Goal: Complete application form

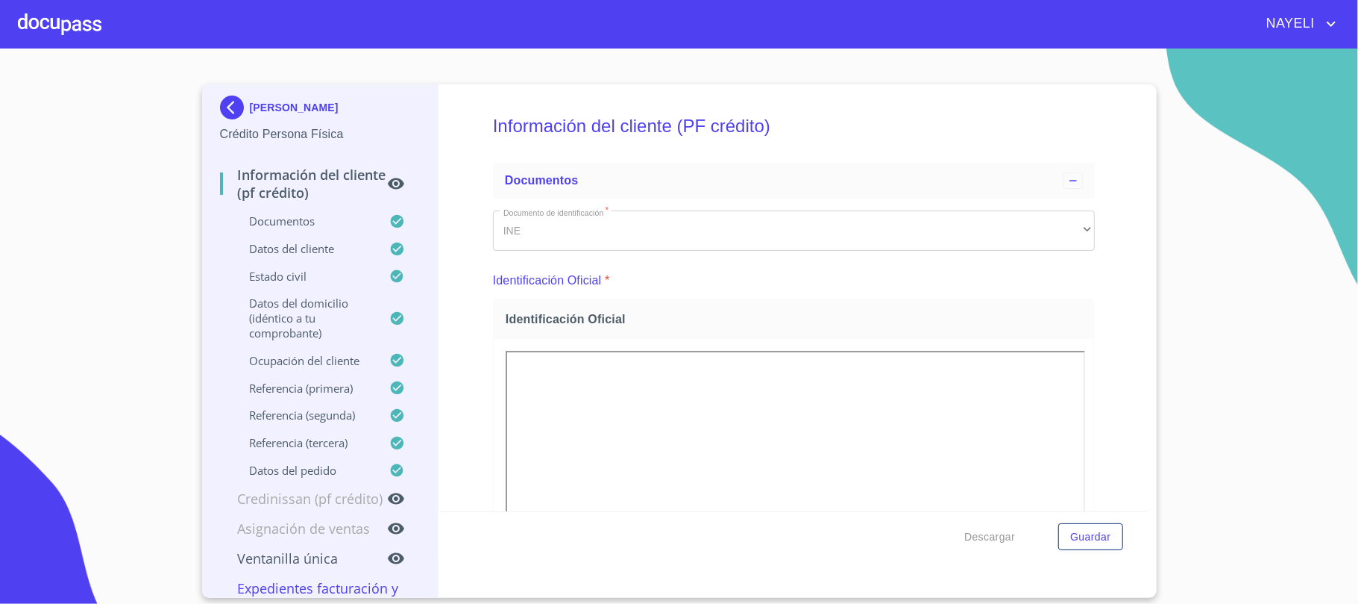
click at [228, 111] on img at bounding box center [235, 107] width 30 height 24
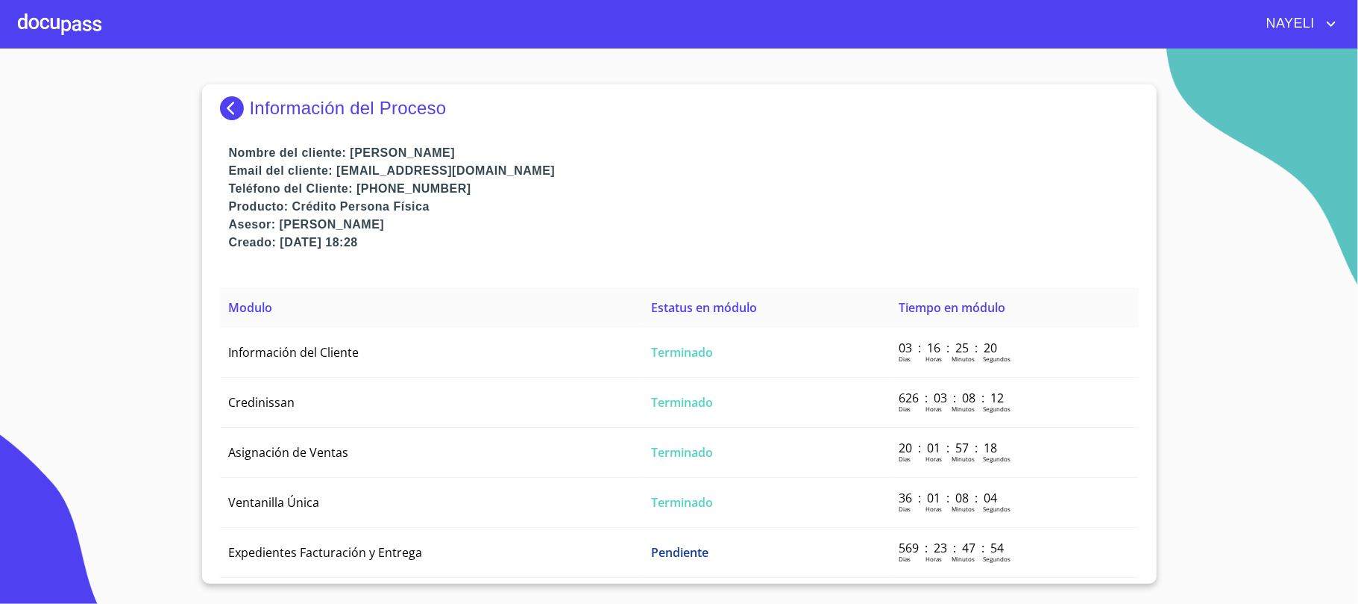
click at [228, 111] on img at bounding box center [235, 108] width 30 height 24
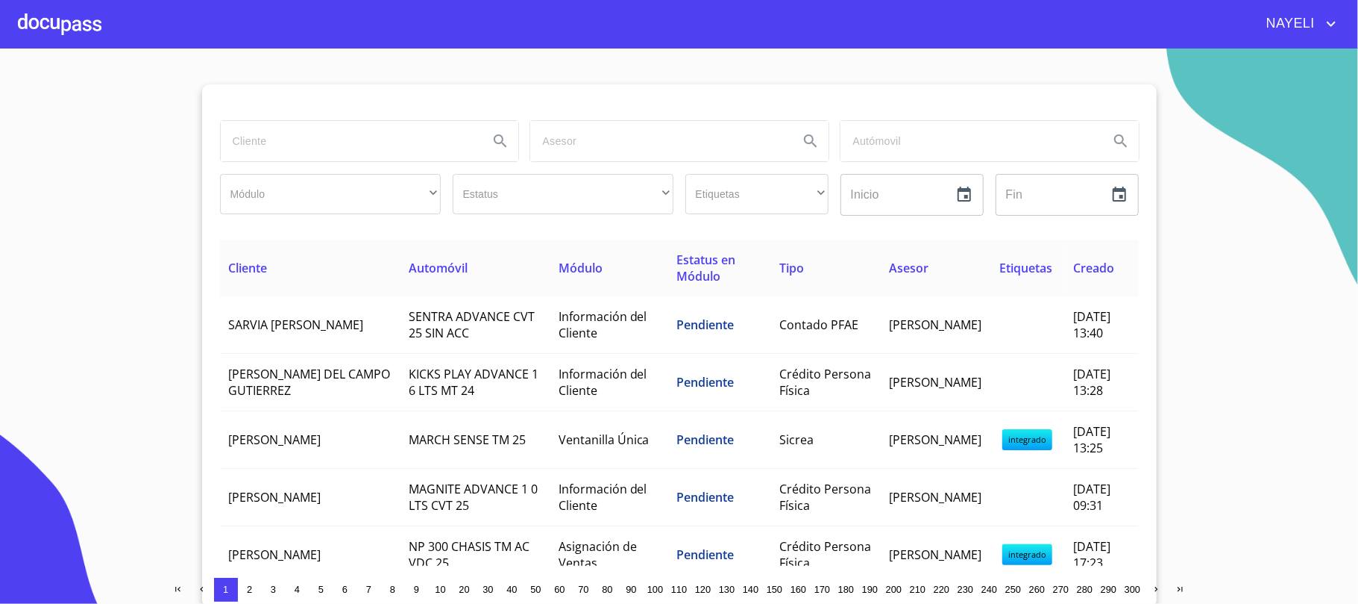
click at [304, 142] on input "search" at bounding box center [349, 141] width 257 height 40
type input "[PERSON_NAME]"
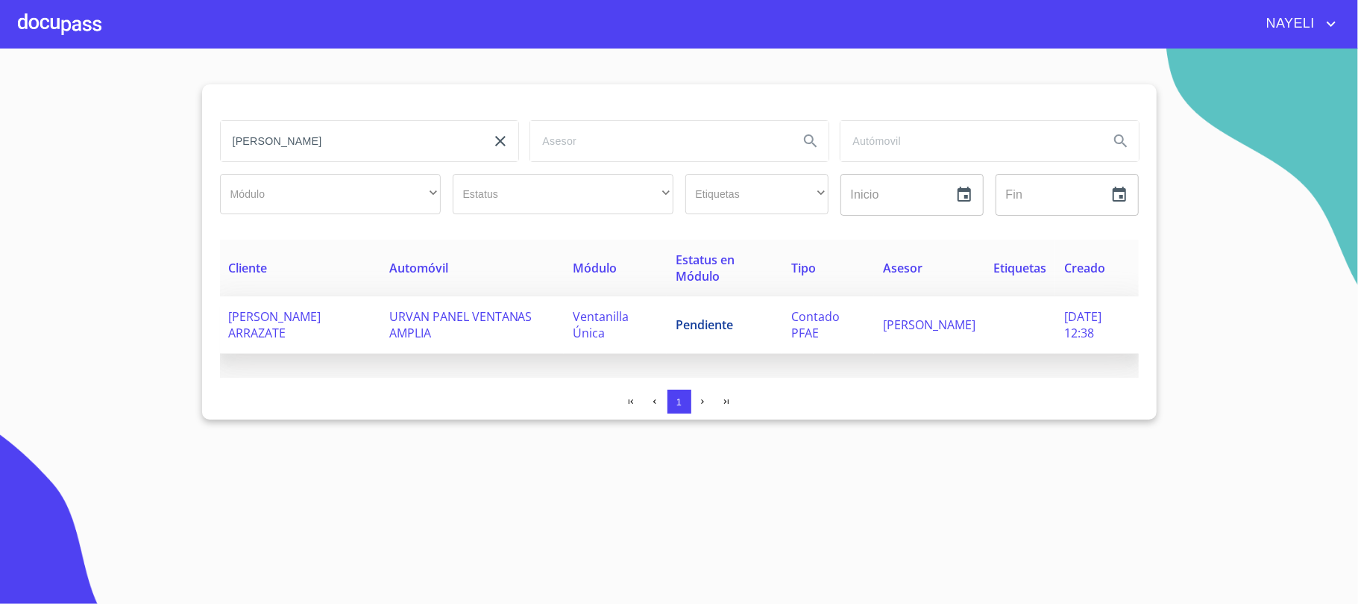
click at [517, 325] on span "URVAN PANEL VENTANAS AMPLIA" at bounding box center [460, 324] width 143 height 33
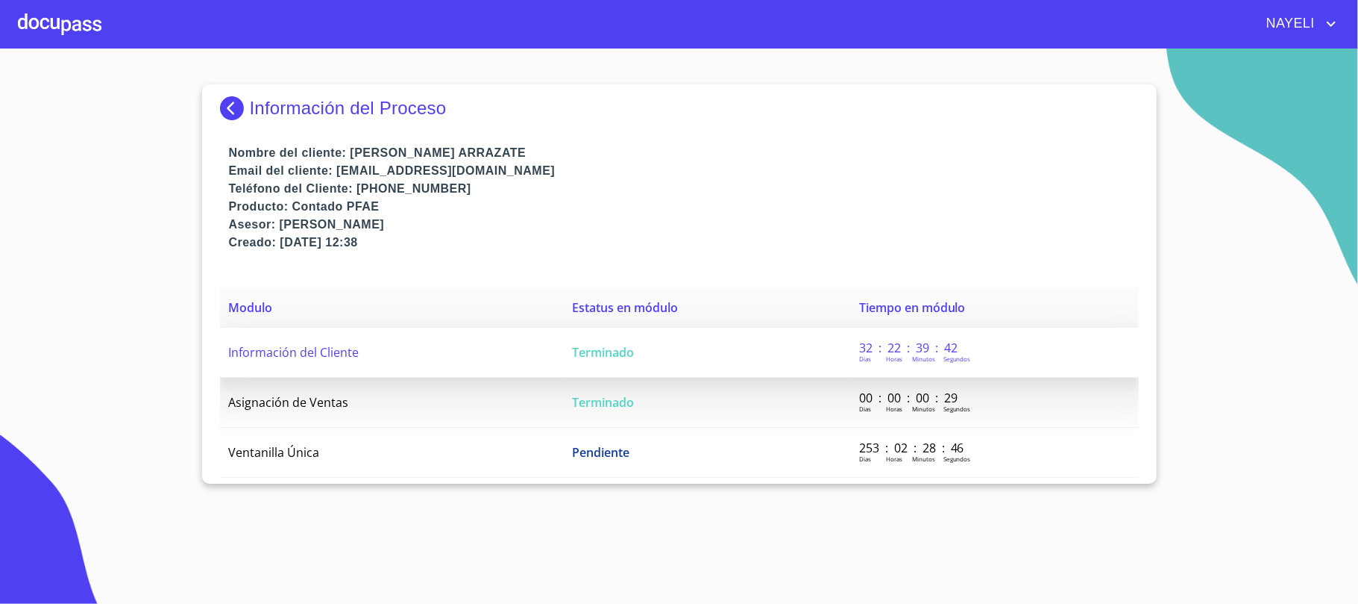
click at [383, 354] on td "Información del Cliente" at bounding box center [392, 353] width 344 height 50
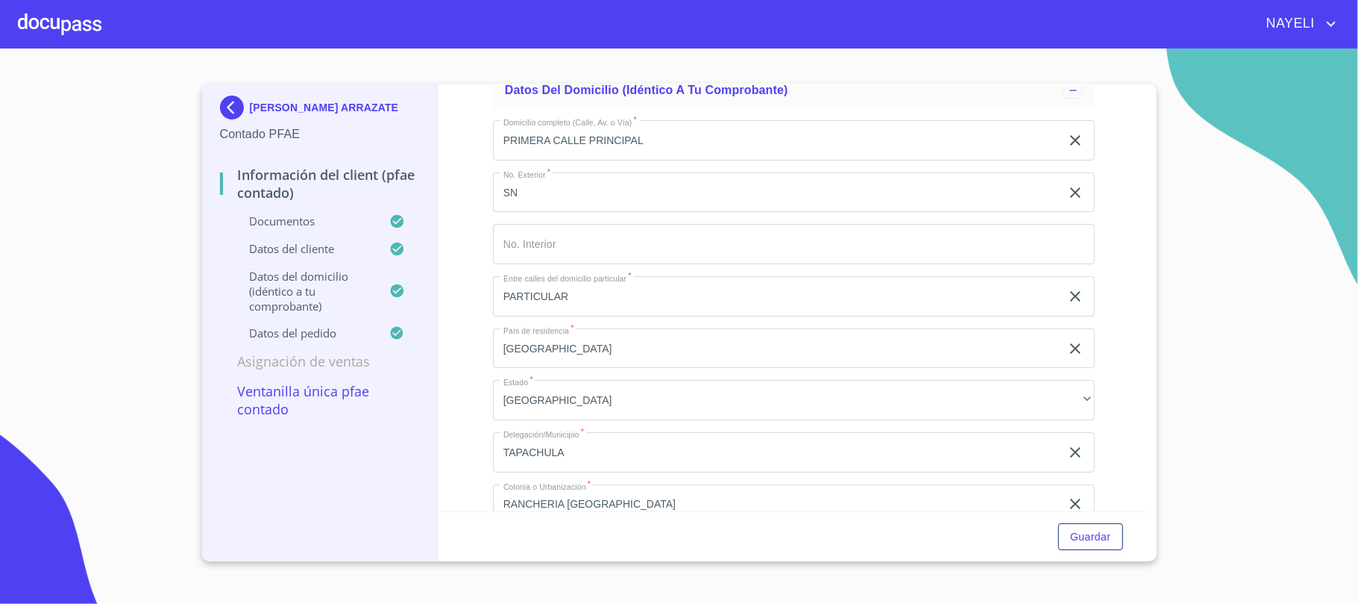
scroll to position [3183, 0]
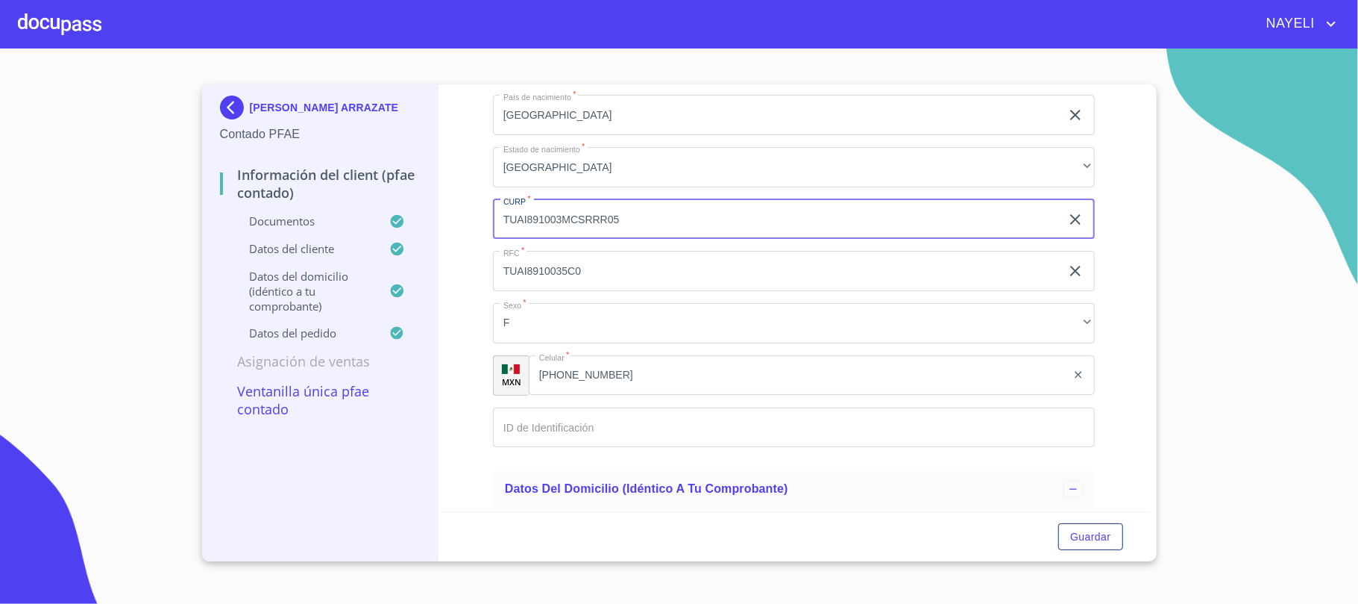
drag, startPoint x: 503, startPoint y: 219, endPoint x: 640, endPoint y: 237, distance: 138.5
click at [640, 237] on input "TUAI891003MCSRRR05" at bounding box center [777, 219] width 568 height 40
drag, startPoint x: 503, startPoint y: 266, endPoint x: 607, endPoint y: 281, distance: 104.8
click at [607, 281] on input "TUAI8910035C0" at bounding box center [777, 271] width 568 height 40
click at [1290, 377] on section "[PERSON_NAME] ARRAZATE Contado PFAE Información del Client (PFAE contado) Docum…" at bounding box center [679, 325] width 1358 height 555
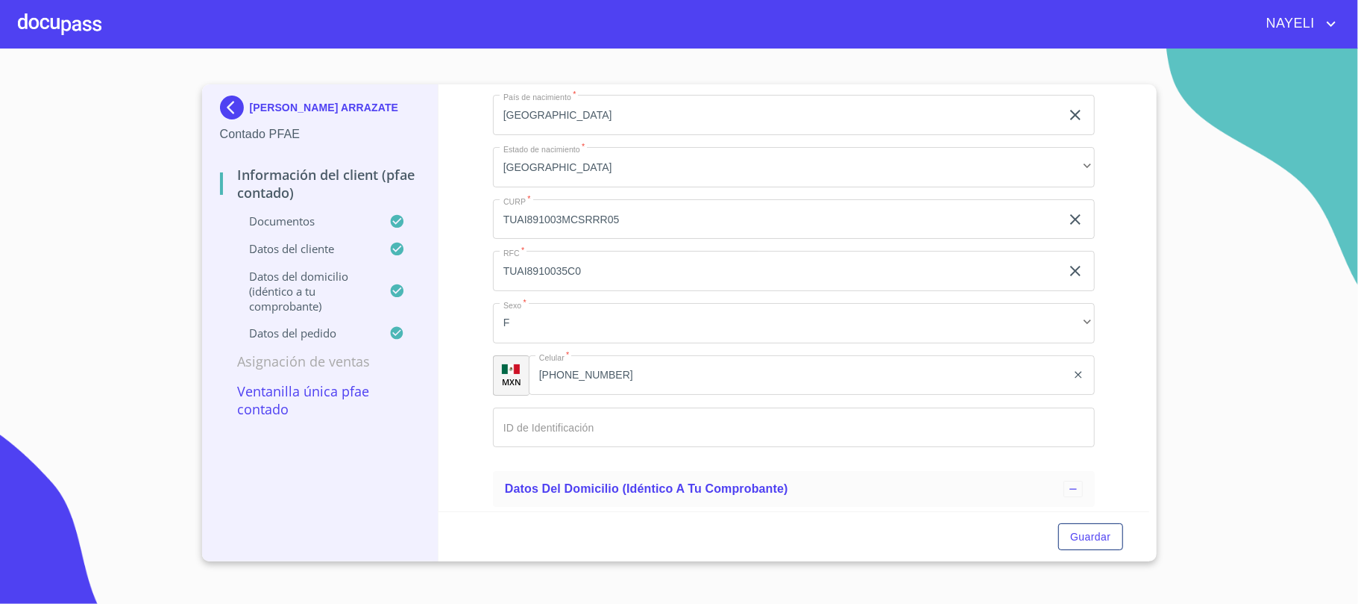
click at [1149, 95] on div "[PERSON_NAME] ARRAZATE Contado PFAE Información del Client (PFAE contado) Docum…" at bounding box center [679, 322] width 955 height 477
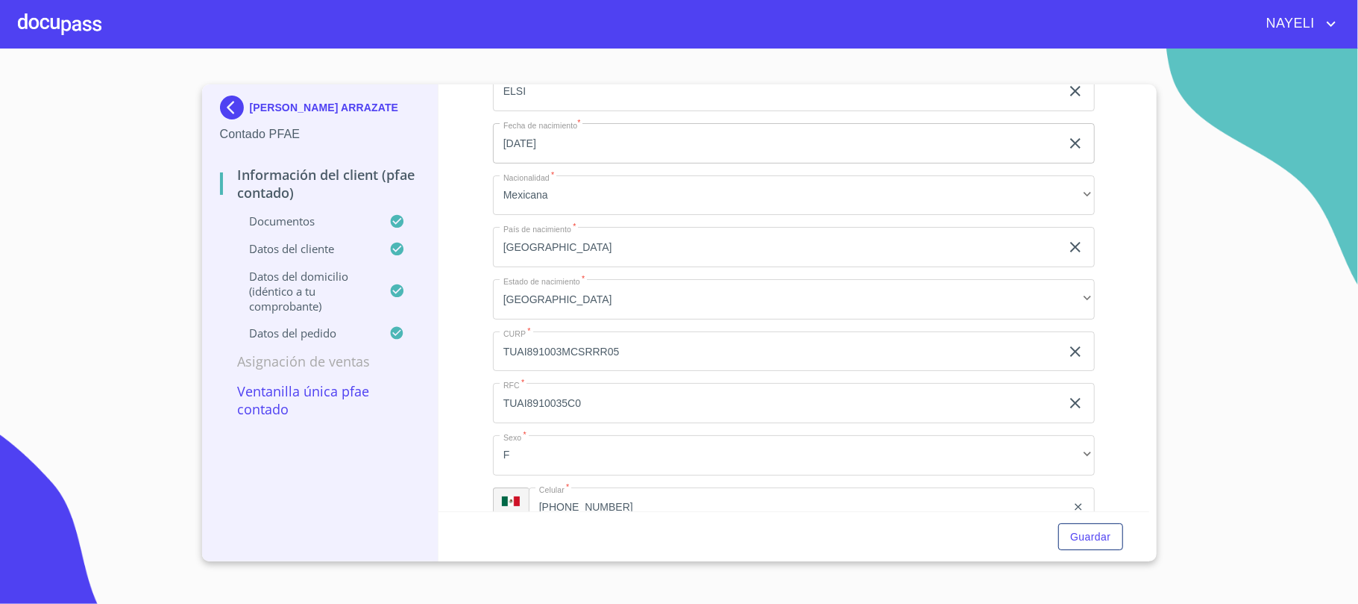
scroll to position [3315, 0]
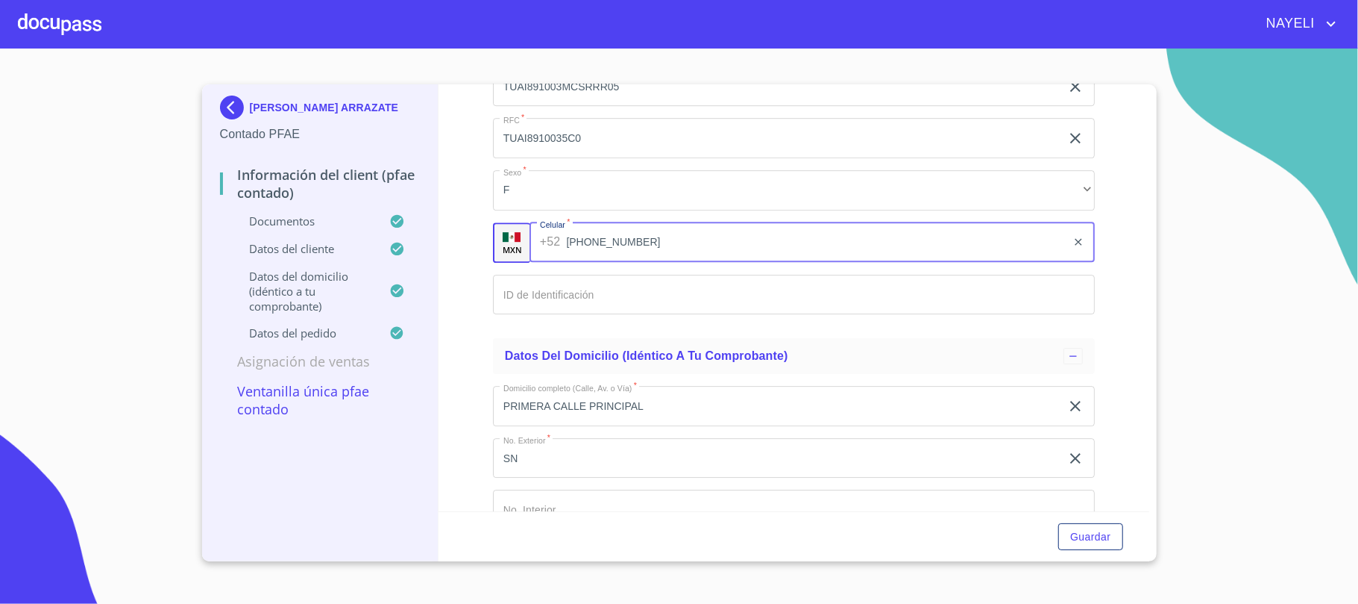
drag, startPoint x: 540, startPoint y: 246, endPoint x: 636, endPoint y: 248, distance: 96.3
click at [636, 248] on input "[PHONE_NUMBER]" at bounding box center [816, 242] width 500 height 40
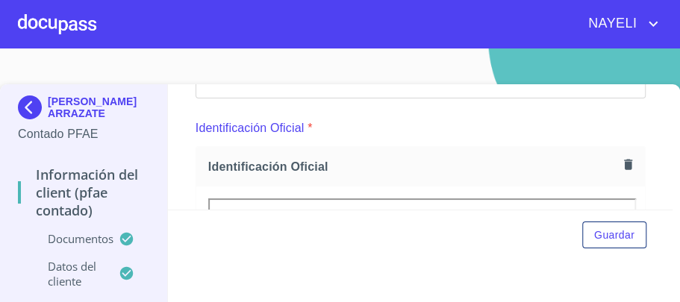
scroll to position [113, 0]
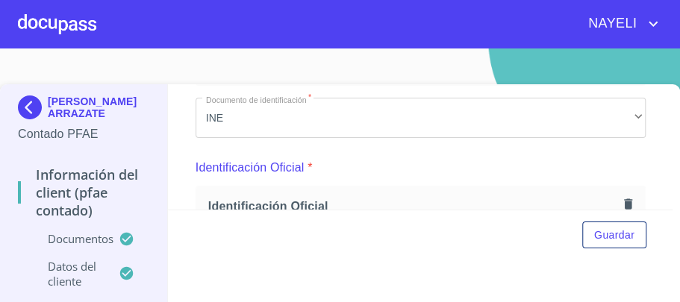
click at [656, 200] on div "Información del Client (PFAE contado) Documentos Documento de identificación   …" at bounding box center [420, 146] width 504 height 125
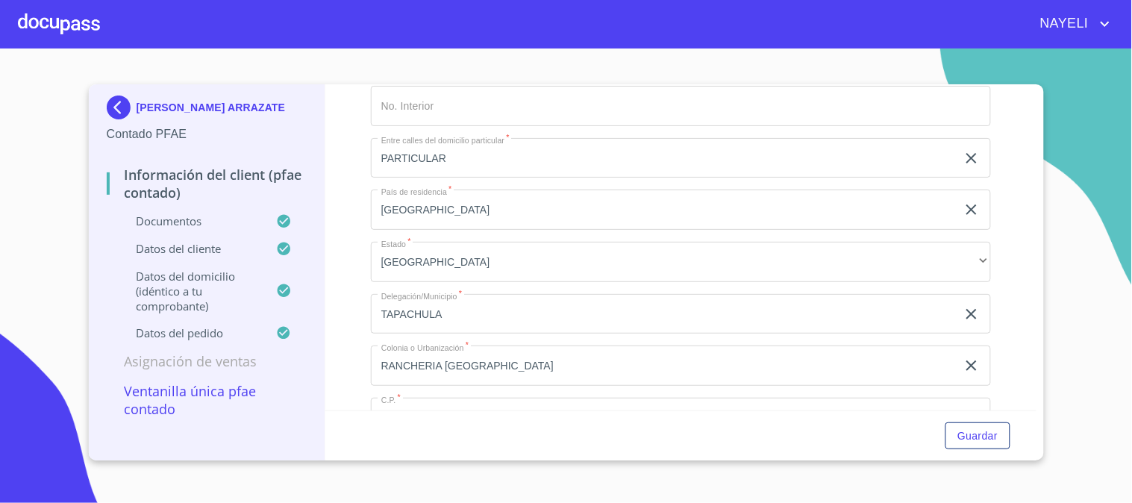
scroll to position [3537, 0]
